Goal: Navigation & Orientation: Find specific page/section

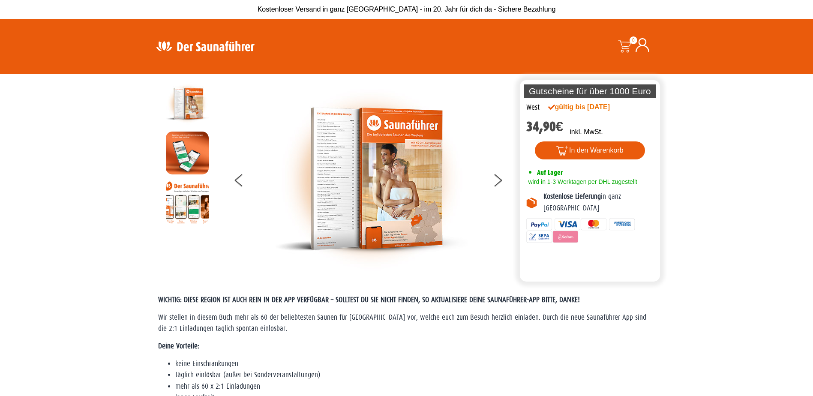
click at [228, 48] on img at bounding box center [205, 46] width 111 height 17
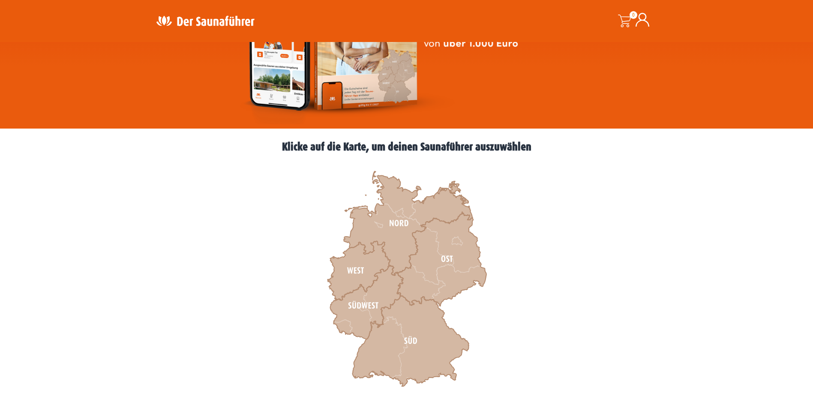
scroll to position [300, 0]
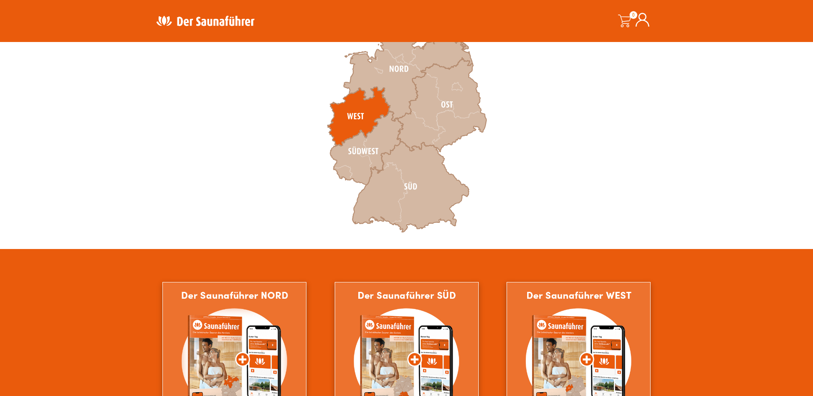
click at [355, 117] on icon at bounding box center [358, 116] width 63 height 59
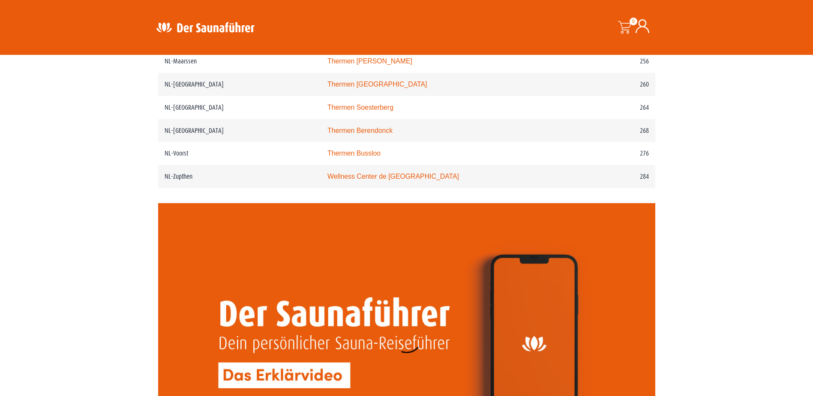
scroll to position [1567, 0]
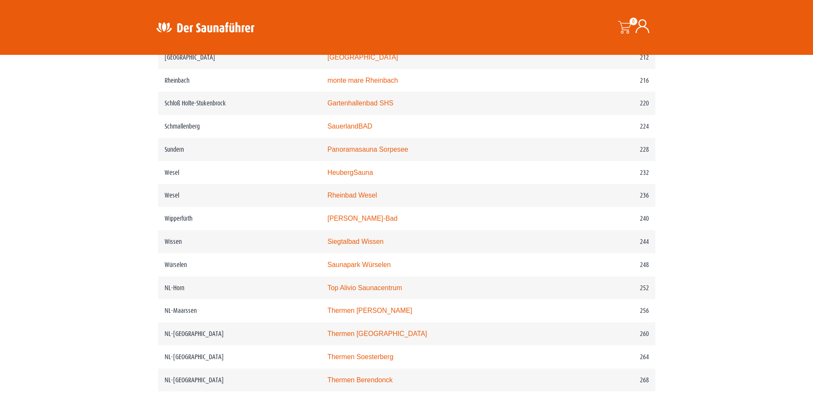
click at [222, 29] on img at bounding box center [205, 27] width 111 height 17
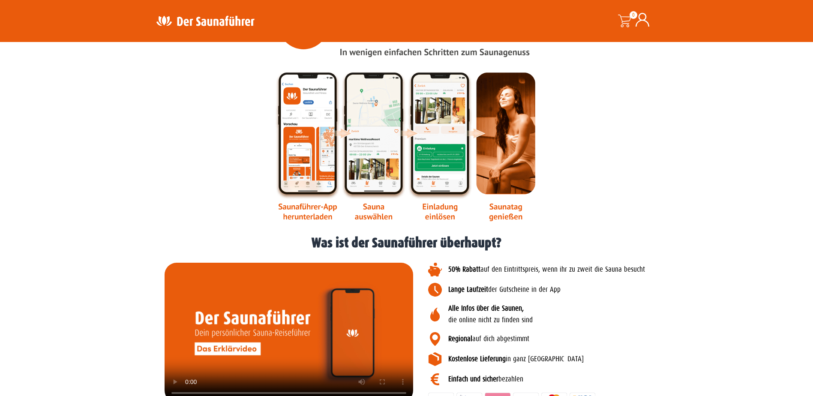
scroll to position [1006, 0]
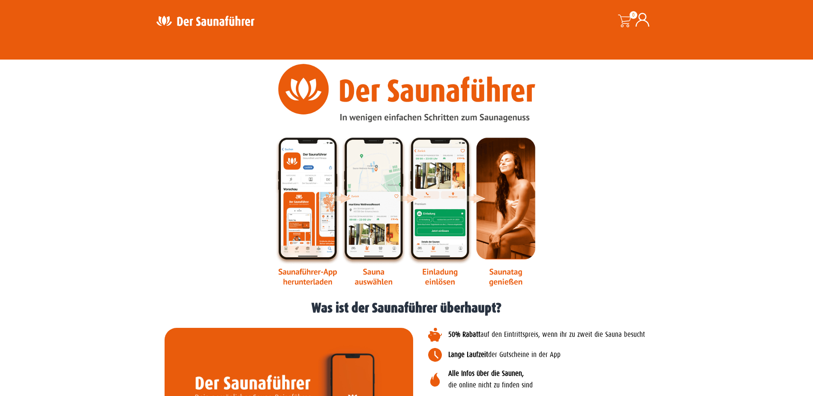
click at [373, 220] on img at bounding box center [407, 175] width 264 height 222
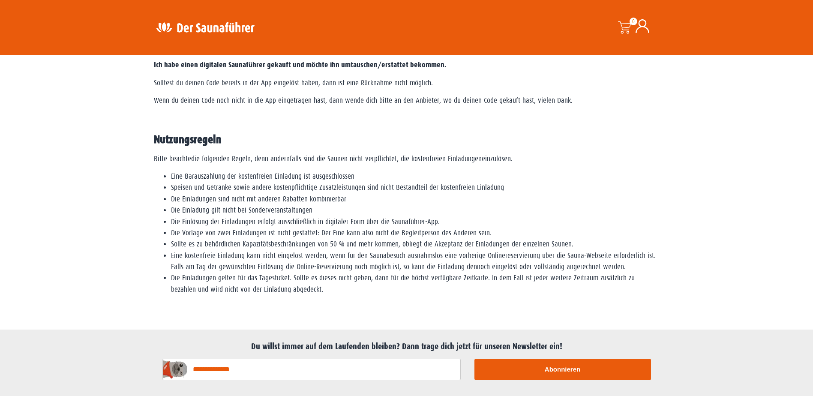
scroll to position [1586, 0]
